Goal: Task Accomplishment & Management: Manage account settings

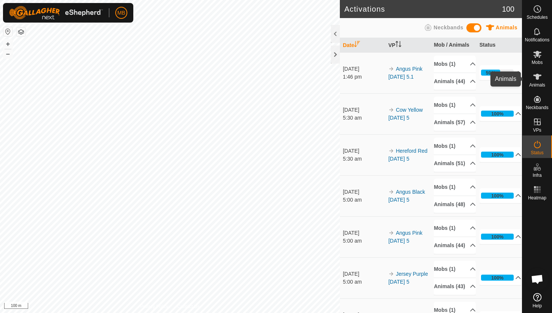
click at [539, 75] on icon at bounding box center [538, 77] width 8 height 6
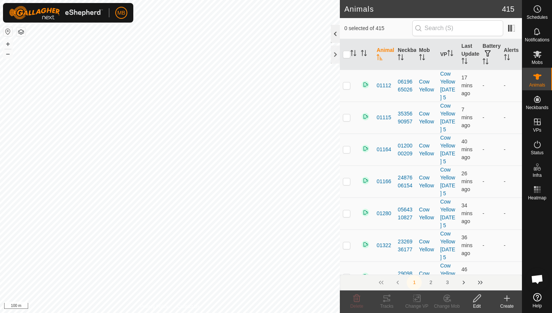
click at [337, 37] on div at bounding box center [335, 34] width 9 height 18
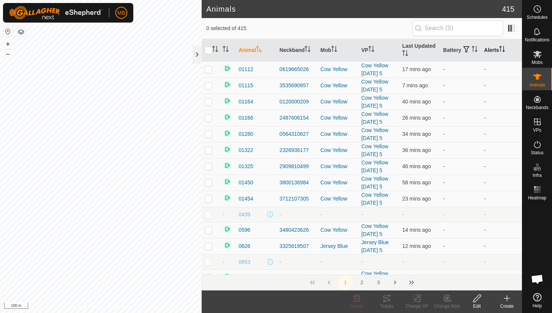
click at [503, 46] on icon "Activate to sort" at bounding box center [502, 49] width 6 height 6
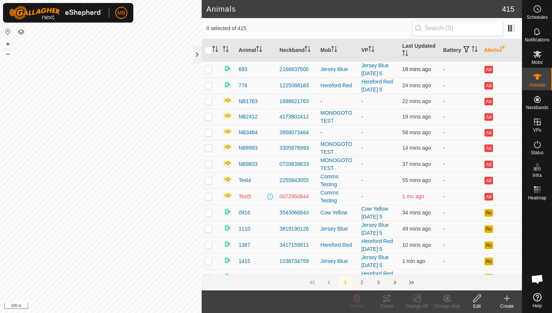
click at [251, 69] on div "Animals 415 0 selected of 415 Animal Neckband Mob VP Last Updated Battery Alert…" at bounding box center [261, 156] width 522 height 313
click at [254, 124] on div "Animals 415 0 selected of 415 Animal Neckband Mob VP Last Updated Battery Alert…" at bounding box center [261, 156] width 522 height 313
click at [209, 85] on p-checkbox at bounding box center [209, 85] width 8 height 6
checkbox input "false"
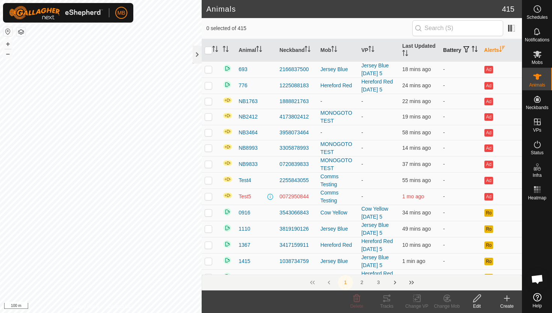
click at [472, 52] on icon "Activate to sort" at bounding box center [475, 49] width 6 height 6
